Goal: Transaction & Acquisition: Purchase product/service

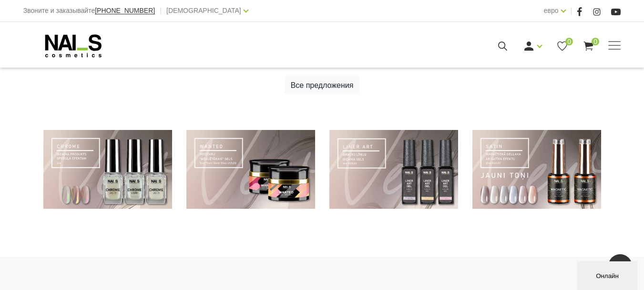
scroll to position [620, 0]
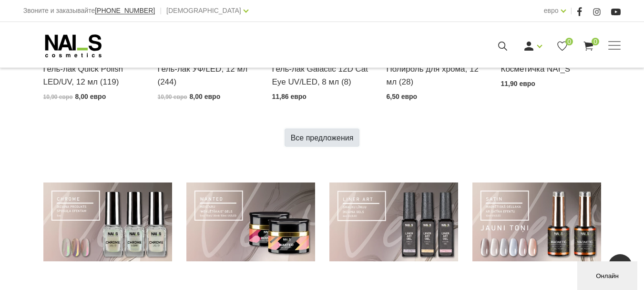
click at [329, 142] on link "Все предложения" at bounding box center [322, 137] width 75 height 18
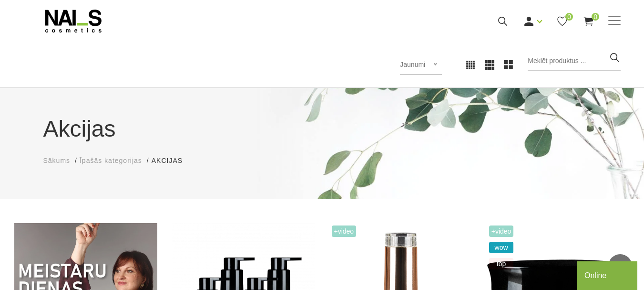
scroll to position [23, 0]
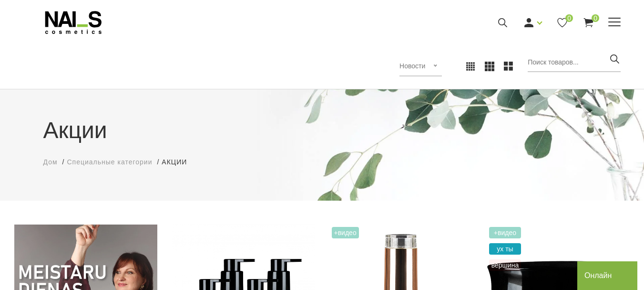
click at [0, 0] on font "Маникюр" at bounding box center [0, 0] width 0 height 0
click at [0, 0] on font "Различные средства" at bounding box center [0, 0] width 0 height 0
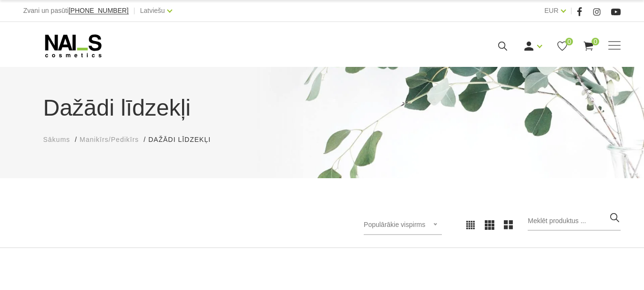
scroll to position [191, 0]
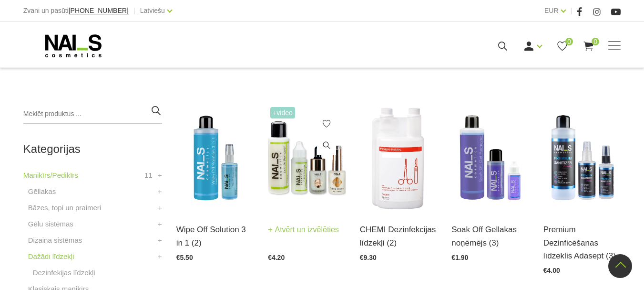
click at [297, 168] on img at bounding box center [307, 157] width 78 height 106
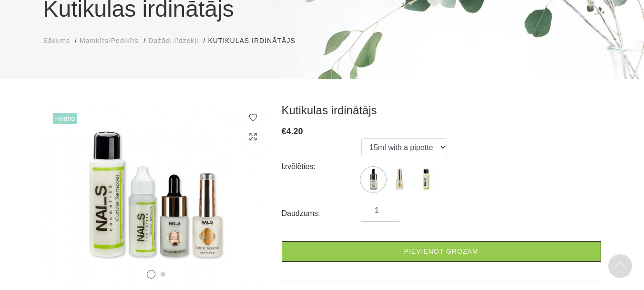
scroll to position [95, 0]
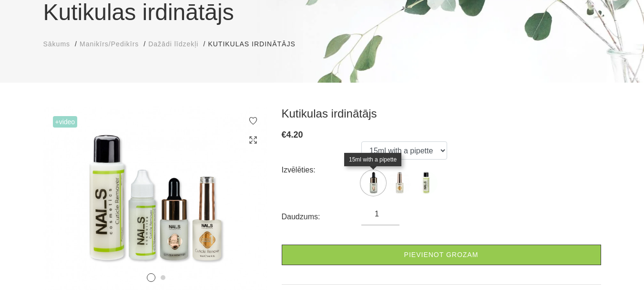
click at [371, 188] on img at bounding box center [374, 183] width 24 height 24
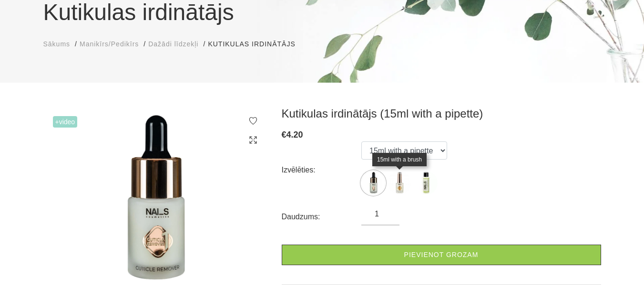
click at [399, 188] on img at bounding box center [400, 183] width 24 height 24
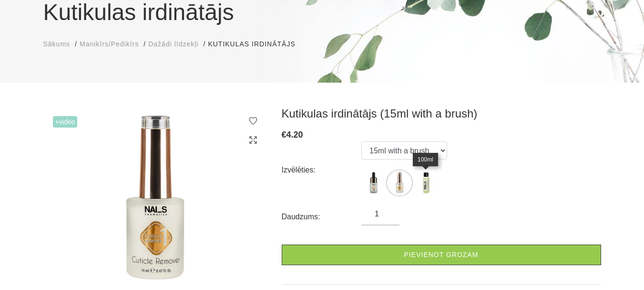
click at [426, 183] on img at bounding box center [426, 183] width 24 height 24
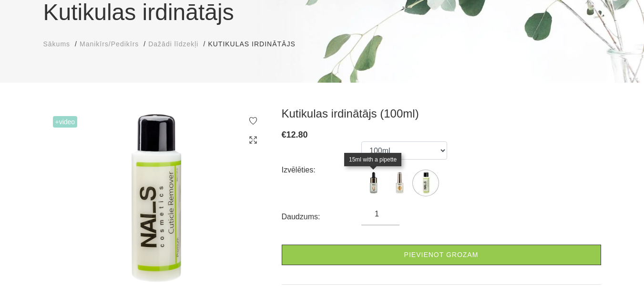
click at [367, 182] on img at bounding box center [374, 183] width 24 height 24
select select "363"
